Goal: Information Seeking & Learning: Learn about a topic

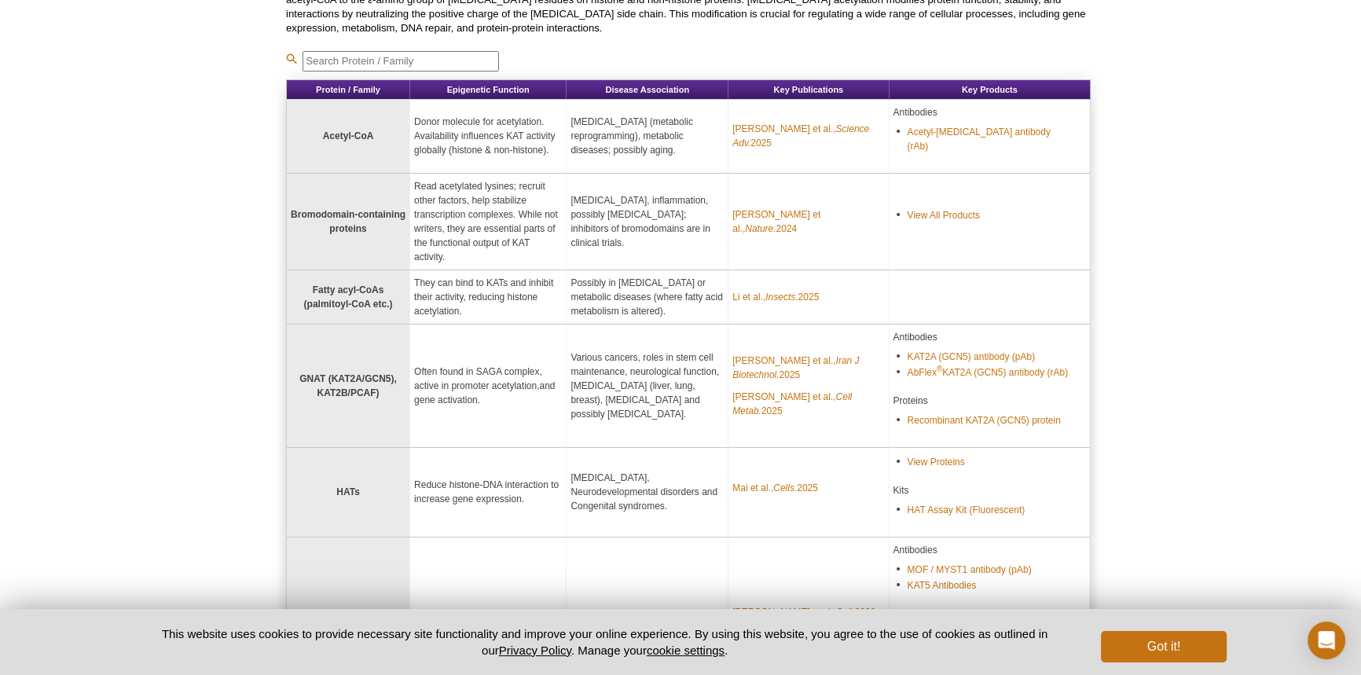
scroll to position [214, 0]
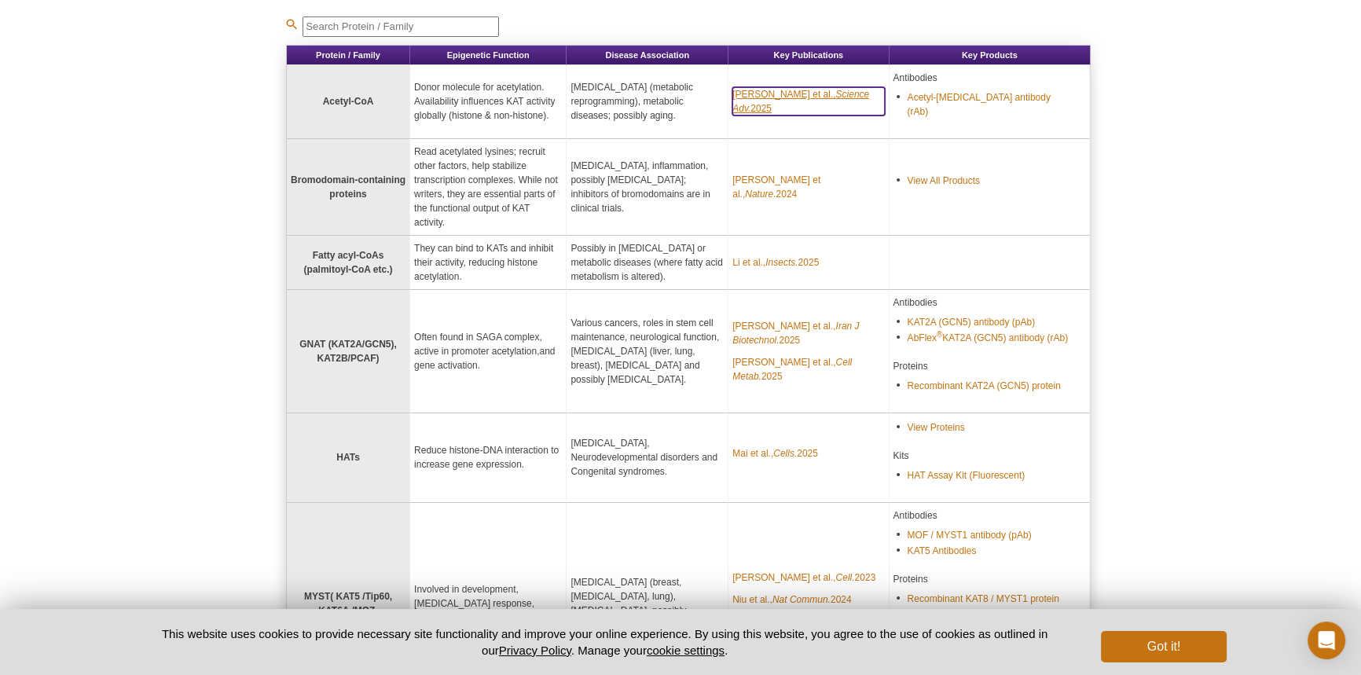
click at [783, 95] on link "Wang et al., Science Adv. 2025" at bounding box center [808, 101] width 152 height 28
drag, startPoint x: 311, startPoint y: 312, endPoint x: 365, endPoint y: 314, distance: 53.5
click at [365, 339] on strong "GNAT (KAT2A/GCN5), KAT2B/PCAF)" at bounding box center [347, 351] width 97 height 25
drag, startPoint x: 343, startPoint y: 237, endPoint x: 378, endPoint y: 238, distance: 35.4
click at [390, 250] on strong "Fatty acyl‑CoAs (palmitoyl‑CoA etc.)" at bounding box center [348, 262] width 89 height 25
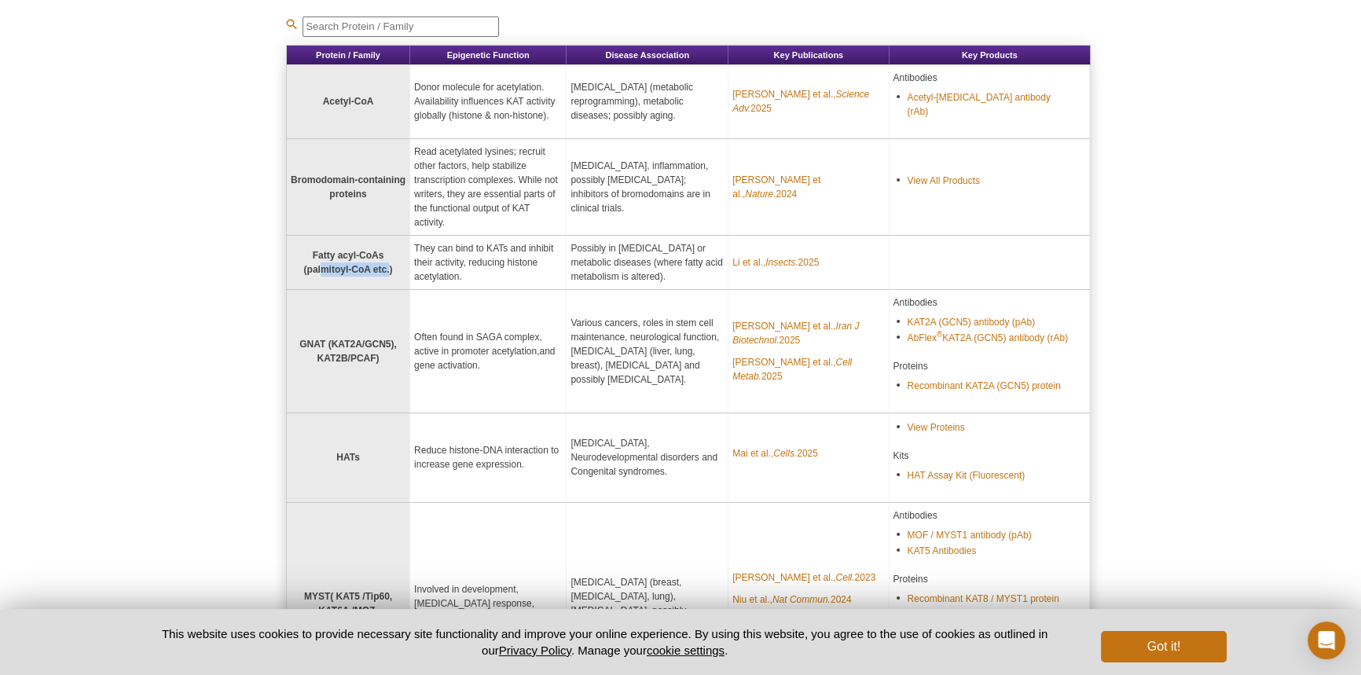
drag, startPoint x: 314, startPoint y: 151, endPoint x: 690, endPoint y: 180, distance: 376.7
click at [690, 180] on tr "Bromodomain‑containing proteins Read acetylated lysines; recruit other factors,…" at bounding box center [688, 187] width 803 height 97
click at [636, 171] on td "[MEDICAL_DATA], inflammation, possibly [MEDICAL_DATA]; inhibitors of bromodomai…" at bounding box center [648, 187] width 162 height 97
drag, startPoint x: 354, startPoint y: 95, endPoint x: 424, endPoint y: 102, distance: 70.3
click at [425, 100] on tr "Acetyl‑CoA Donor molecule for acetylation. Availability influences KAT activity…" at bounding box center [688, 102] width 803 height 74
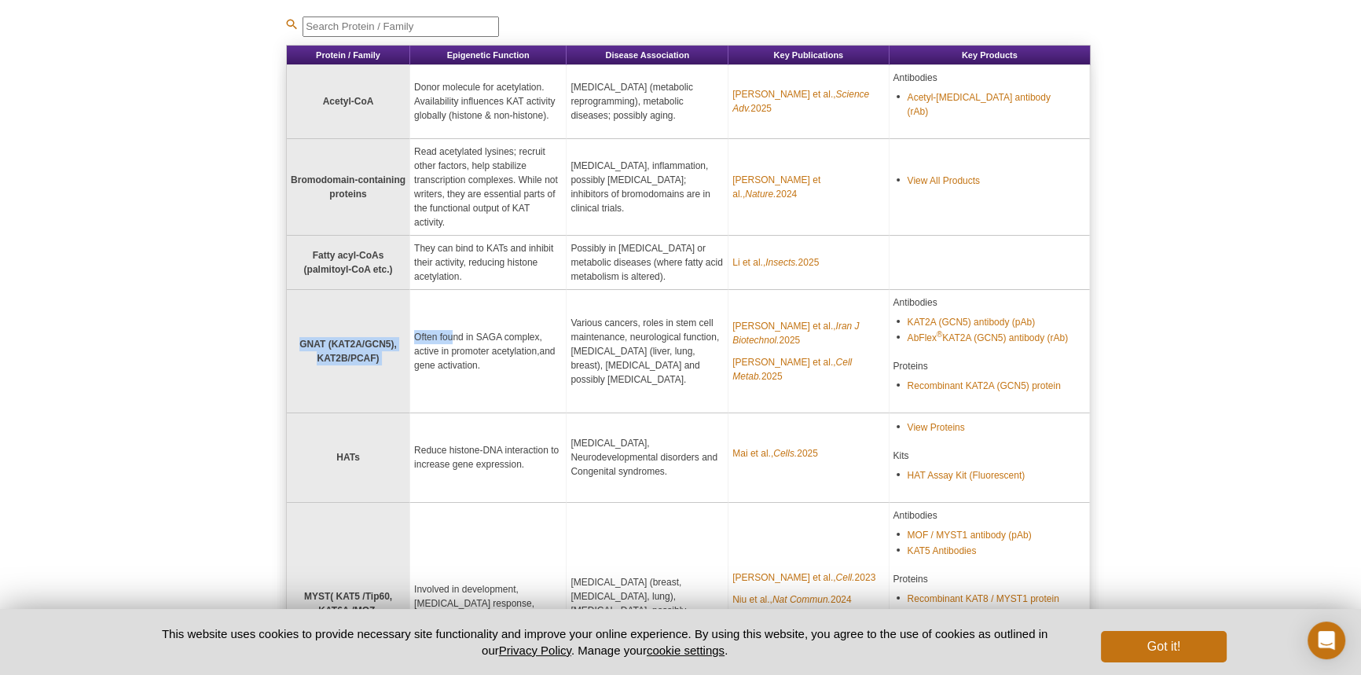
drag, startPoint x: 288, startPoint y: 307, endPoint x: 414, endPoint y: 323, distance: 127.5
click at [460, 307] on tr "GNAT (KAT2A/GCN5), KAT2B/PCAF) Often found in SAGA complex, active in promoter …" at bounding box center [688, 351] width 803 height 123
click at [384, 332] on td "GNAT (KAT2A/GCN5), KAT2B/PCAF)" at bounding box center [348, 351] width 123 height 123
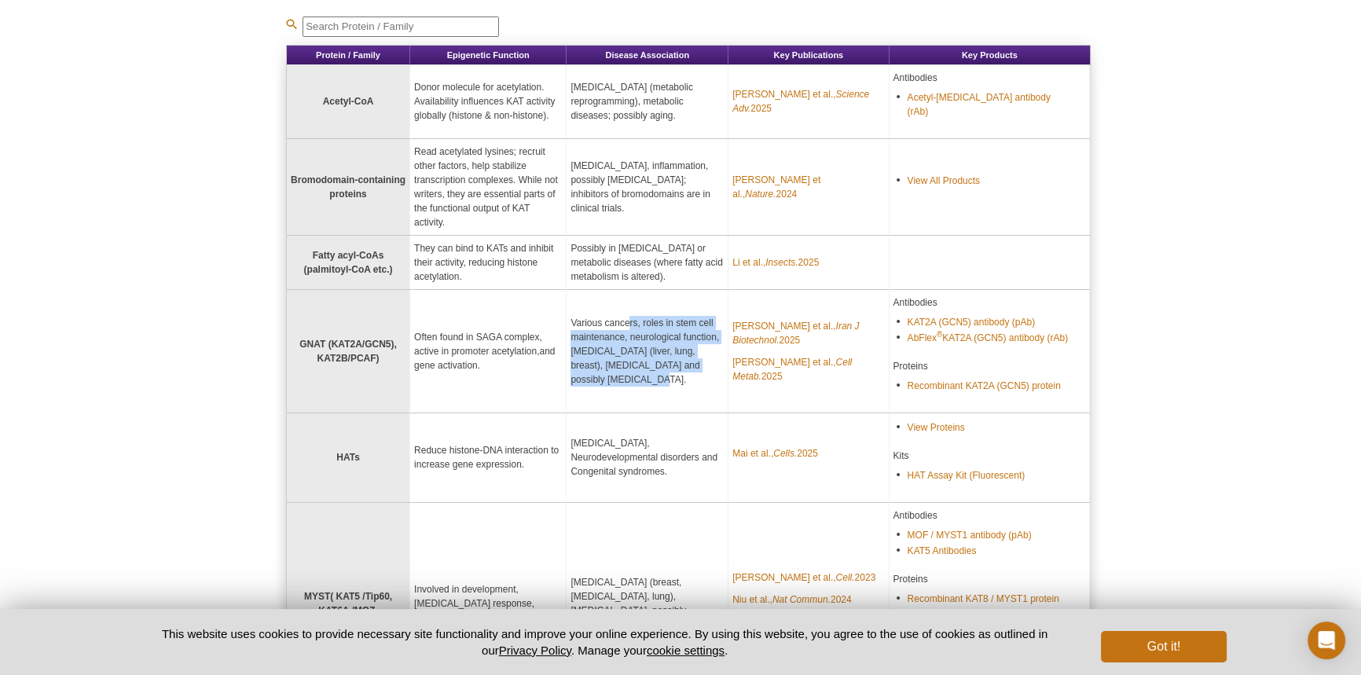
drag, startPoint x: 643, startPoint y: 312, endPoint x: 647, endPoint y: 354, distance: 41.9
click at [647, 354] on td "Various cancers, roles in stem cell maintenance, neurological function, [MEDICA…" at bounding box center [648, 351] width 162 height 123
click at [471, 337] on td "Often found in SAGA complex, active in promoter acetylation,and gene activation." at bounding box center [488, 351] width 156 height 123
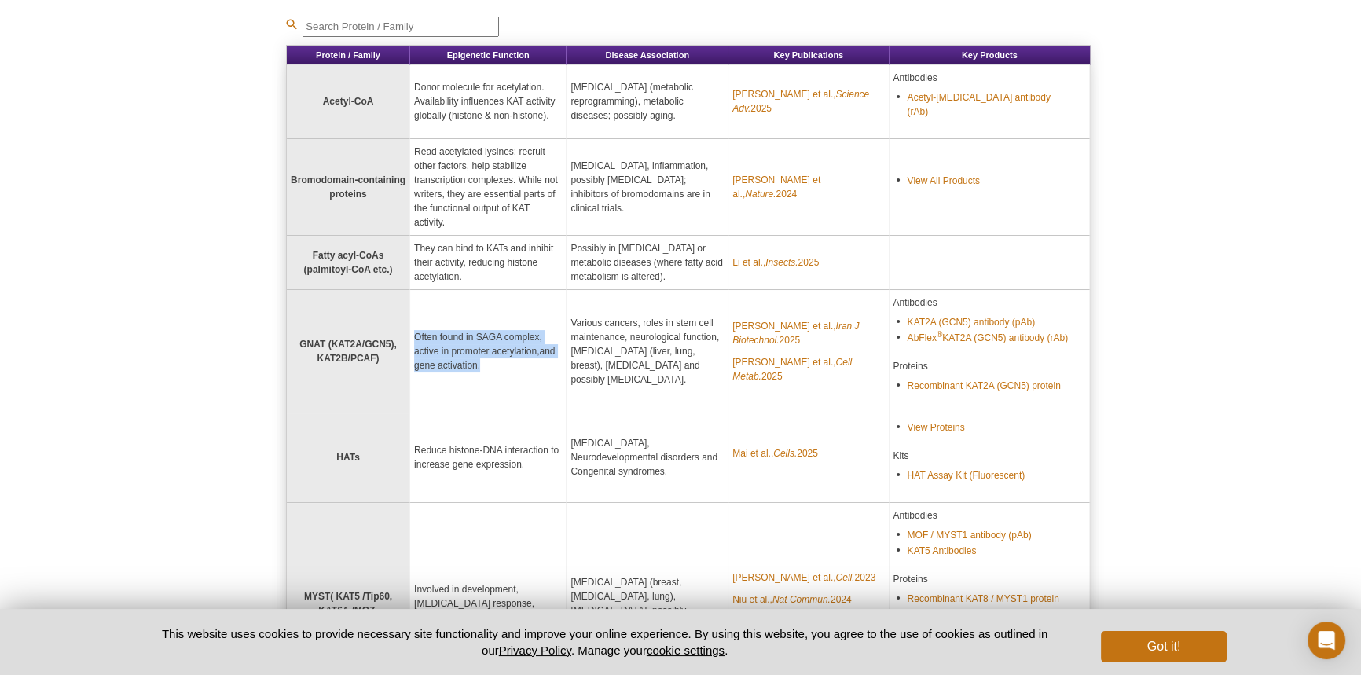
drag, startPoint x: 449, startPoint y: 319, endPoint x: 457, endPoint y: 313, distance: 9.5
click at [408, 294] on tr "GNAT (KAT2A/GCN5), KAT2B/PCAF) Often found in SAGA complex, active in promoter …" at bounding box center [688, 351] width 803 height 123
click at [508, 321] on td "Often found in SAGA complex, active in promoter acetylation,and gene activation." at bounding box center [488, 351] width 156 height 123
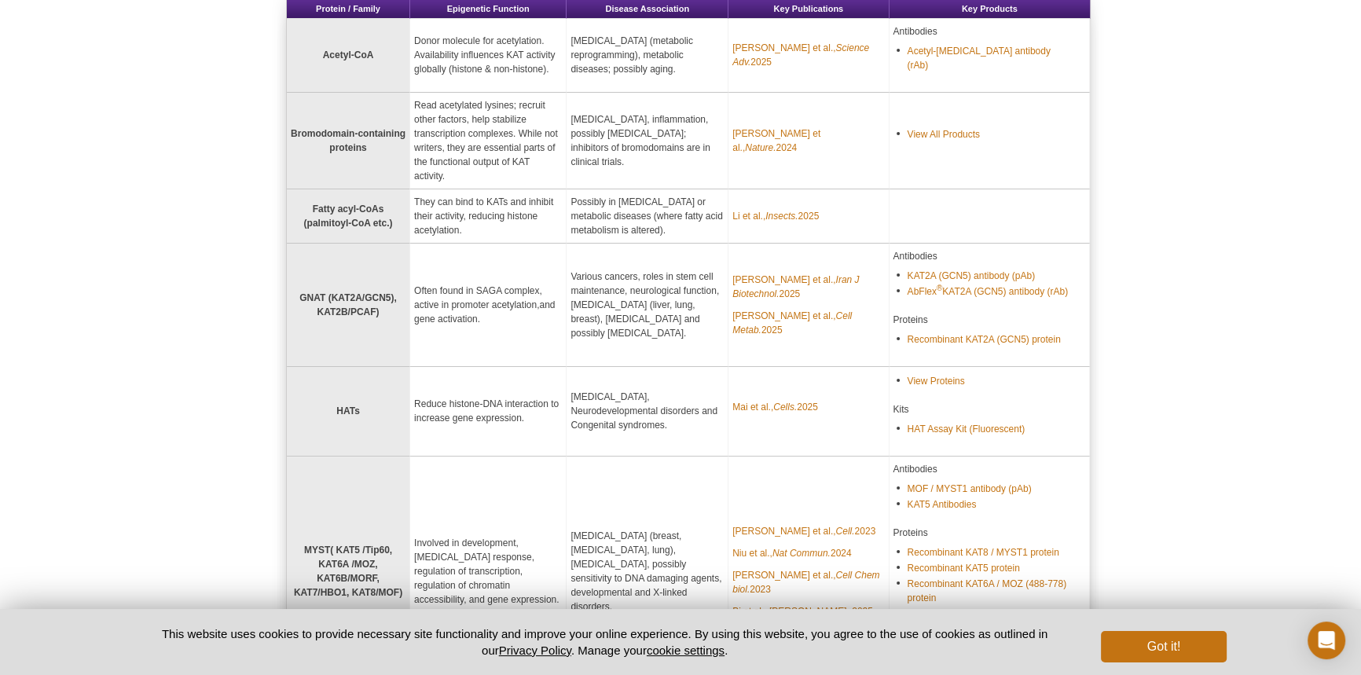
scroll to position [285, 0]
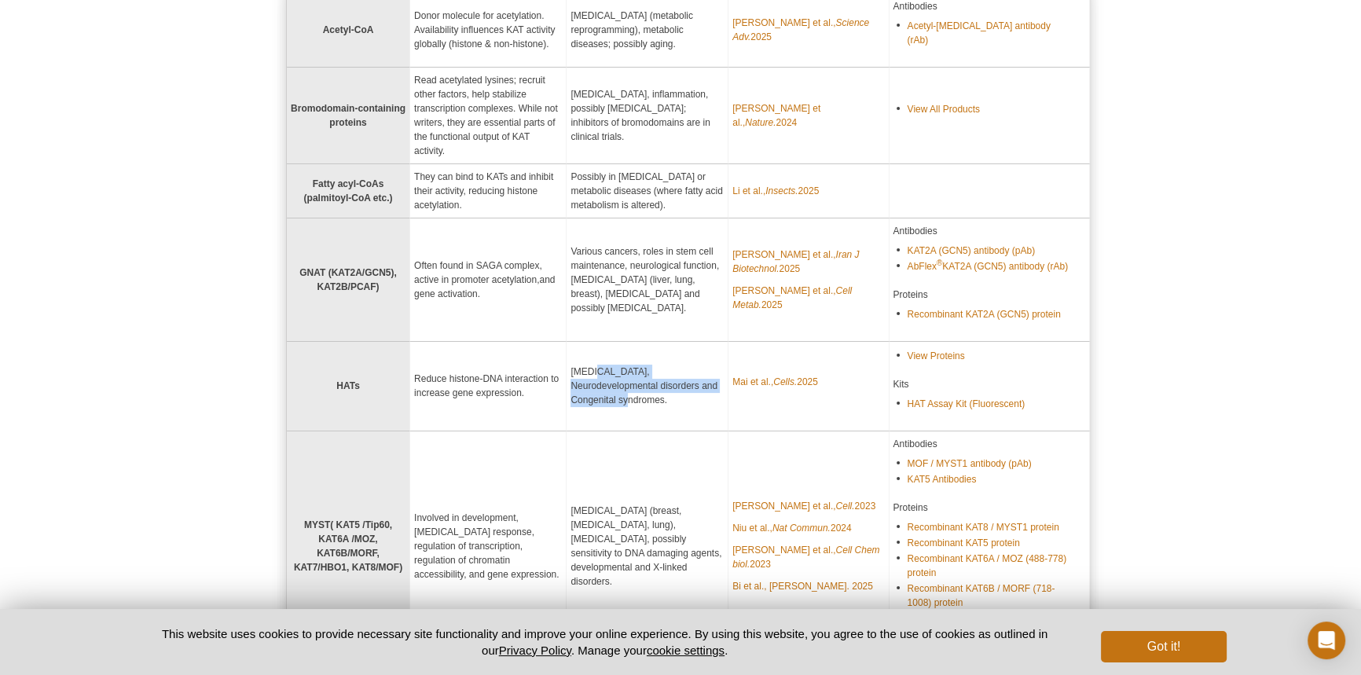
drag, startPoint x: 601, startPoint y: 337, endPoint x: 658, endPoint y: 372, distance: 67.4
click at [669, 372] on td "[MEDICAL_DATA], Neurodevelopmental disorders and Congenital syndromes." at bounding box center [648, 387] width 162 height 90
click at [658, 372] on td "[MEDICAL_DATA], Neurodevelopmental disorders and Congenital syndromes." at bounding box center [648, 387] width 162 height 90
drag, startPoint x: 504, startPoint y: 363, endPoint x: 427, endPoint y: 349, distance: 78.3
click at [427, 349] on td "Reduce histone-DNA interaction to increase gene expression." at bounding box center [488, 387] width 156 height 90
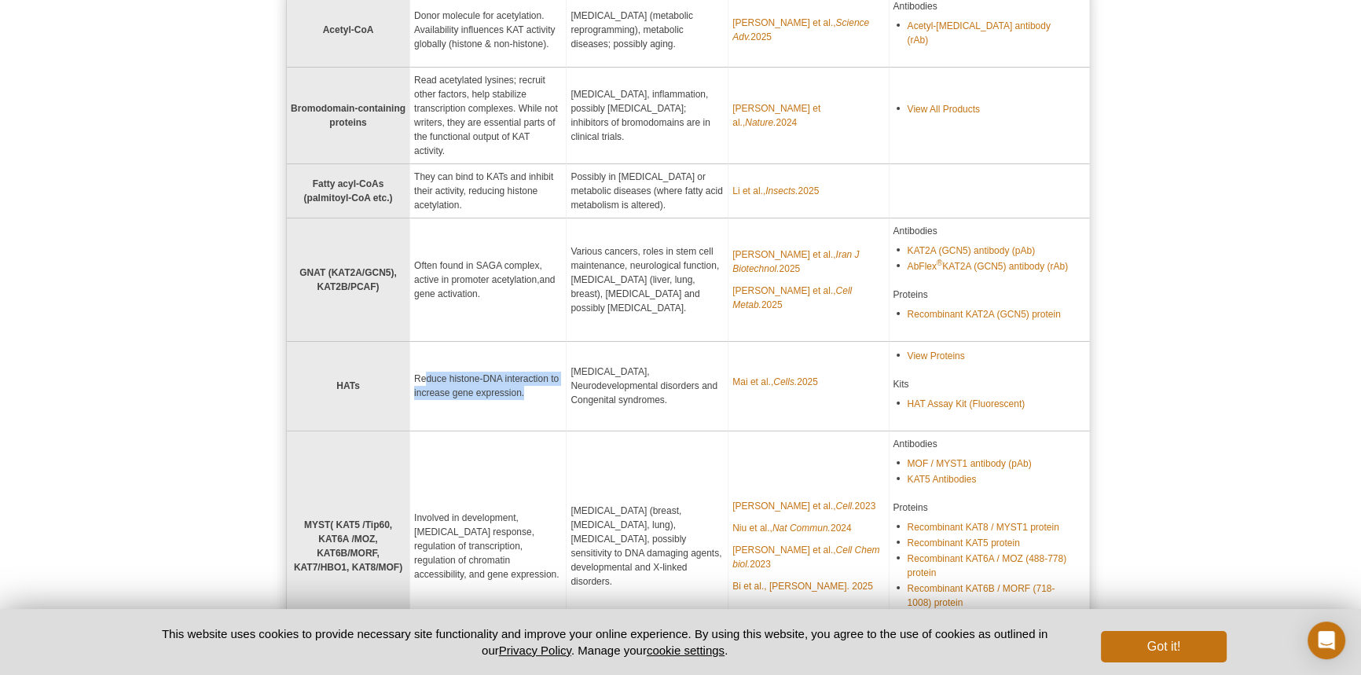
click at [526, 347] on td "Reduce histone-DNA interaction to increase gene expression." at bounding box center [488, 387] width 156 height 90
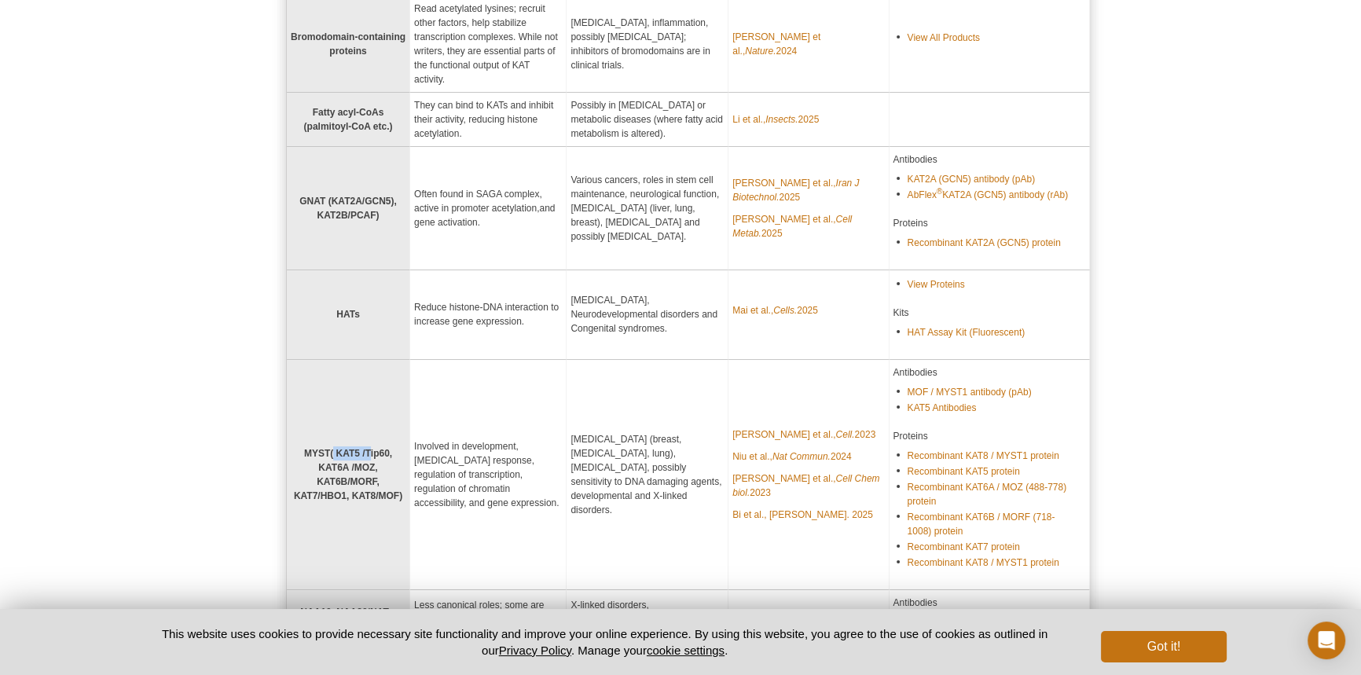
drag, startPoint x: 334, startPoint y: 416, endPoint x: 387, endPoint y: 434, distance: 55.4
click at [386, 434] on td "MYST( KAT5 /Tip60, KAT6A /MOZ, KAT6B/MORF, KAT7/HBO1, KAT8/MOF)" at bounding box center [348, 475] width 123 height 230
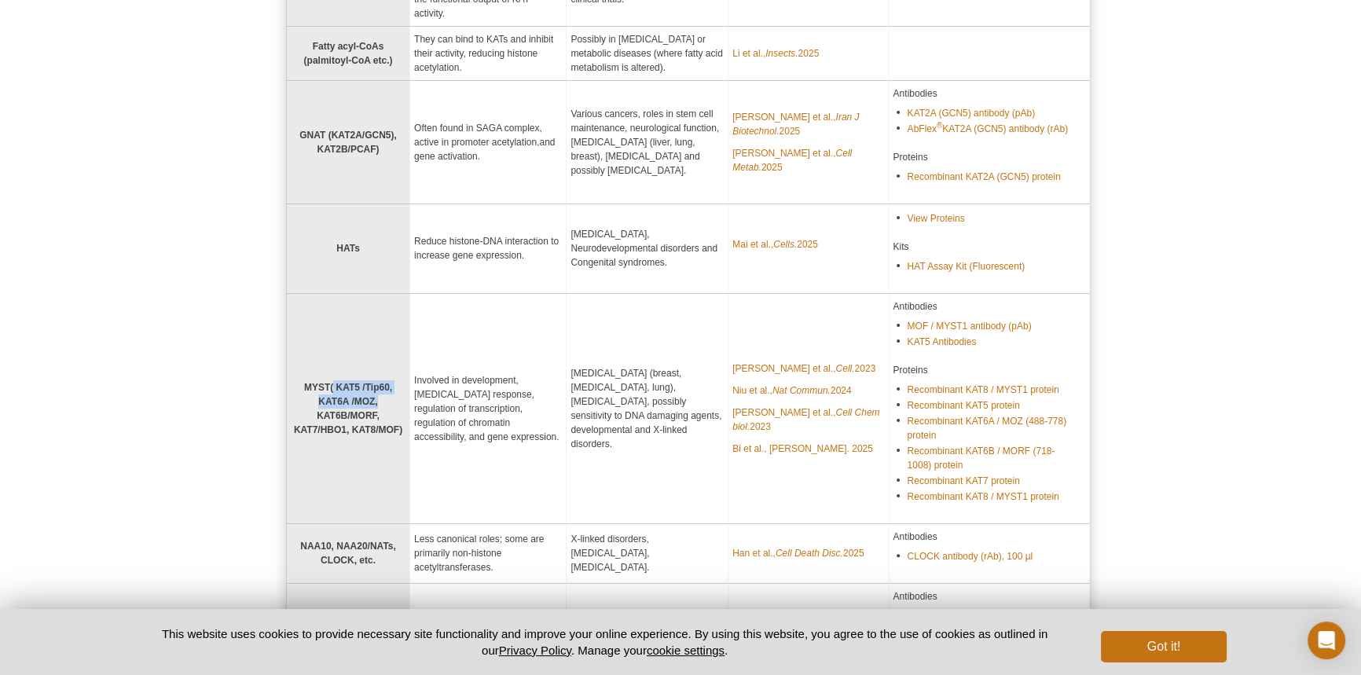
scroll to position [571, 0]
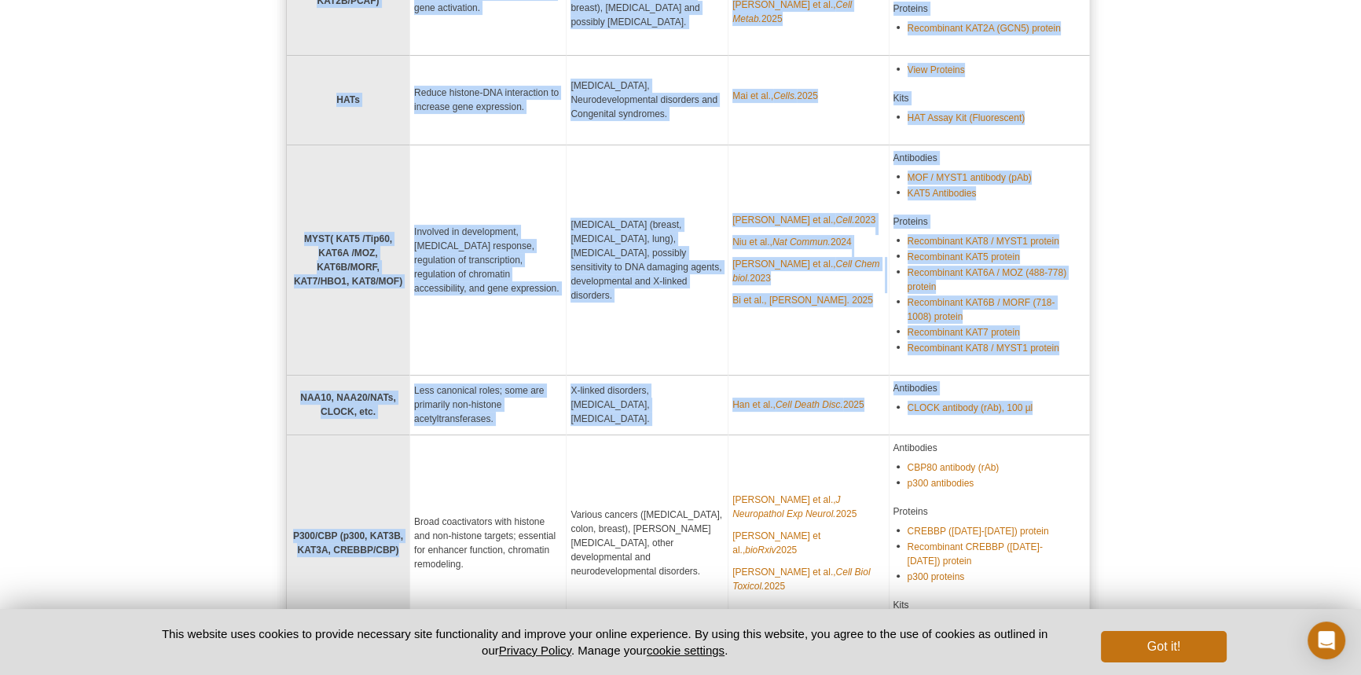
drag, startPoint x: 284, startPoint y: 501, endPoint x: 397, endPoint y: 512, distance: 112.8
click at [397, 512] on div "<< Back to Epigenetics on Target Home Page KATs in Epigenetics and Disease Lysi…" at bounding box center [688, 175] width 820 height 1301
click at [345, 533] on td "P300/CBP (p300, KAT3B, KAT3A, CREBBP/CBP)" at bounding box center [348, 543] width 123 height 217
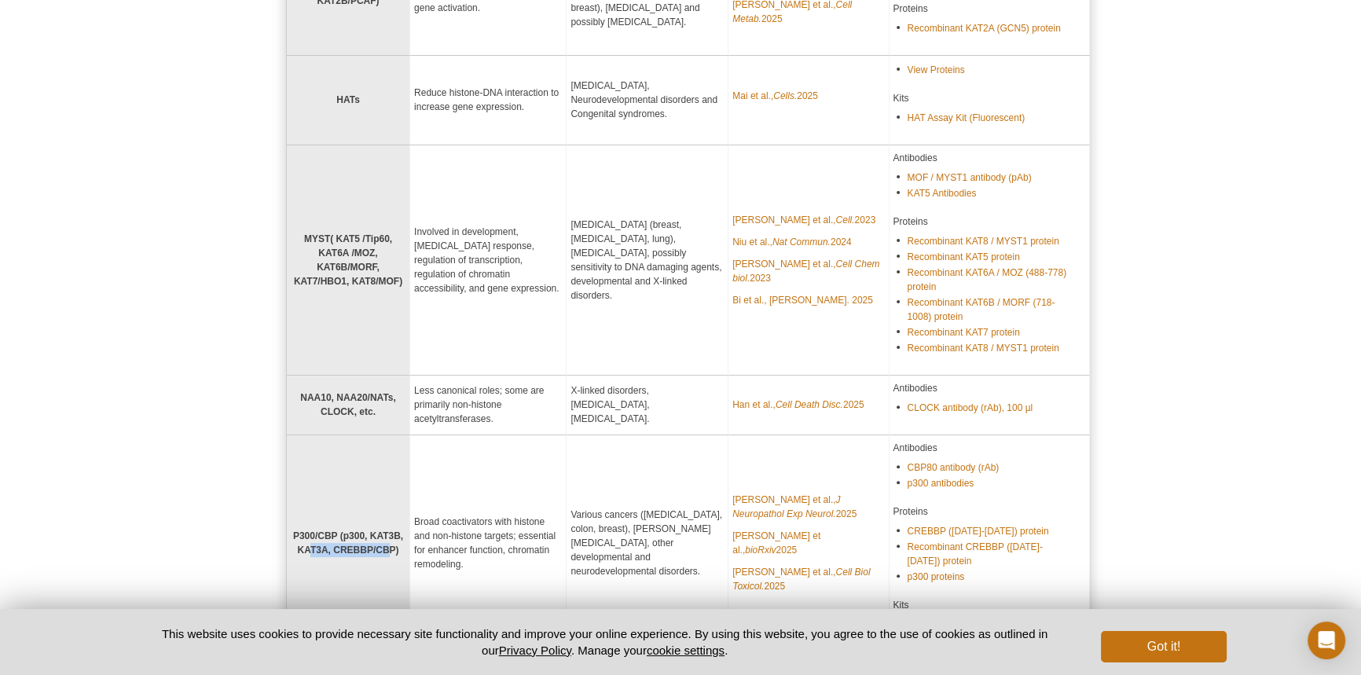
drag, startPoint x: 391, startPoint y: 519, endPoint x: 313, endPoint y: 512, distance: 78.8
click at [310, 530] on strong "P300/CBP (p300, KAT3B, KAT3A, CREBBP/CBP)" at bounding box center [348, 542] width 110 height 25
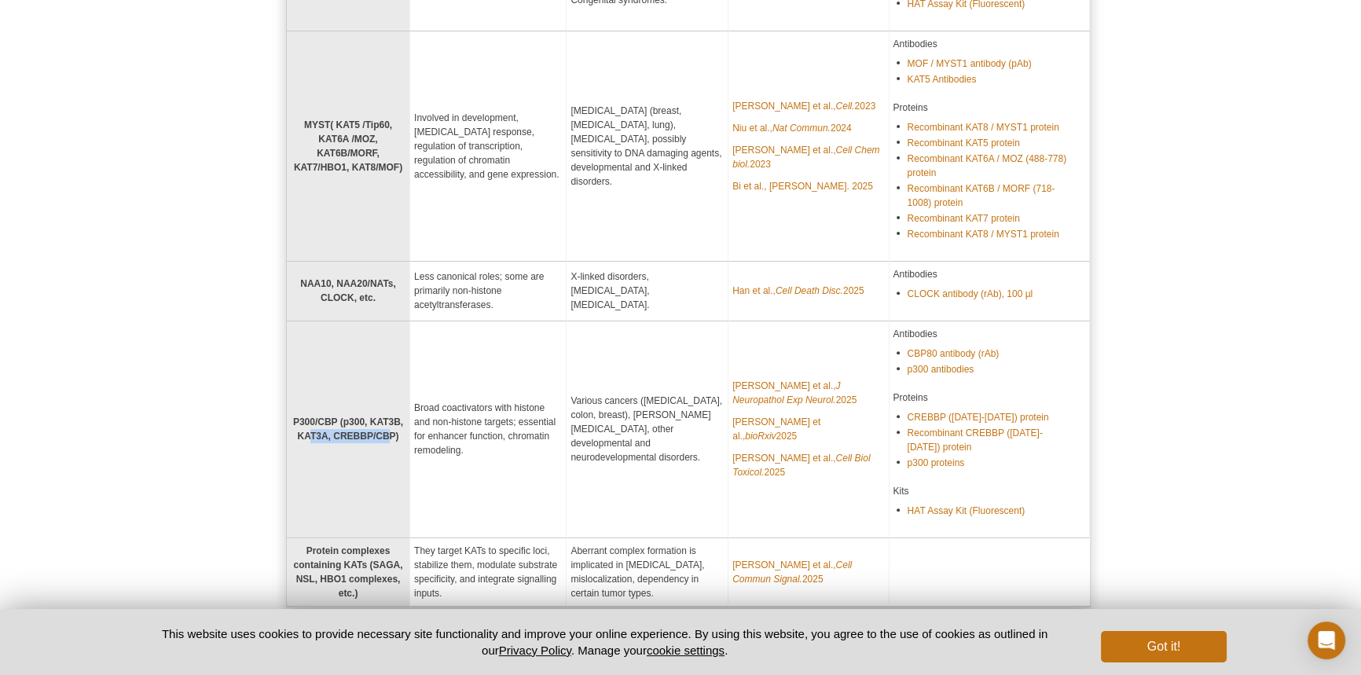
scroll to position [856, 0]
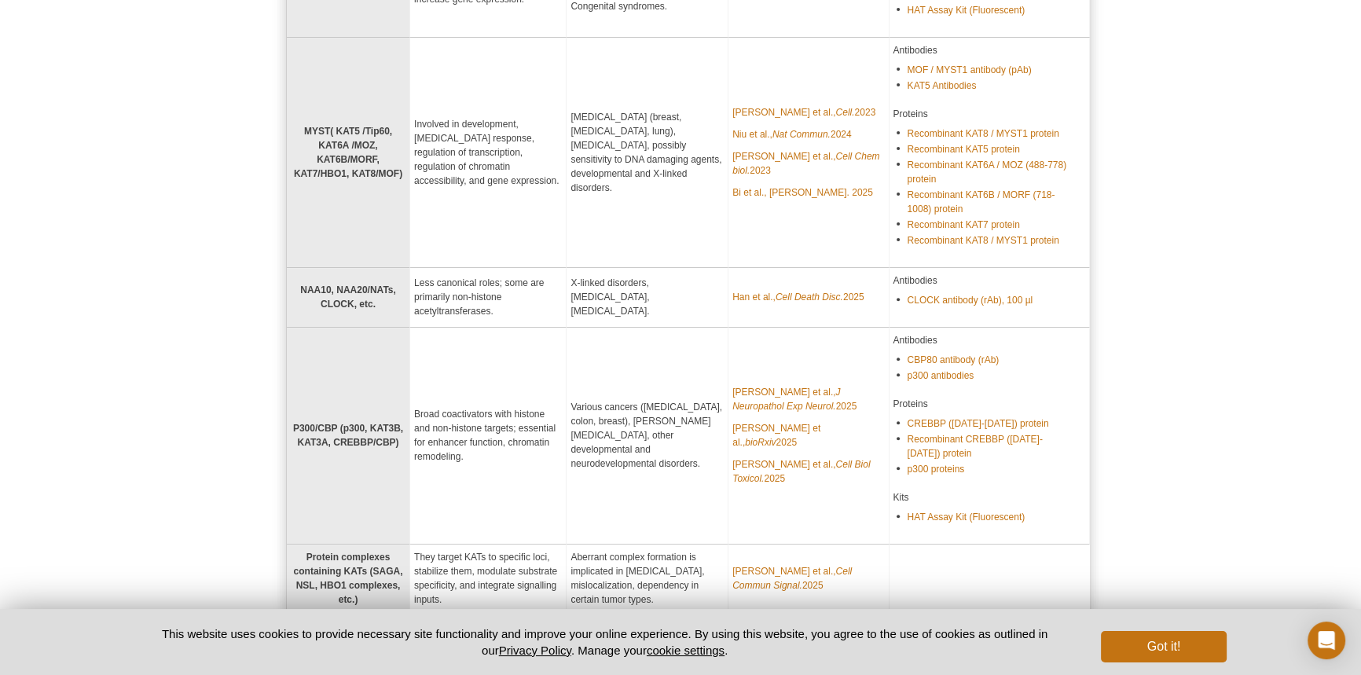
scroll to position [714, 0]
